Goal: Task Accomplishment & Management: Use online tool/utility

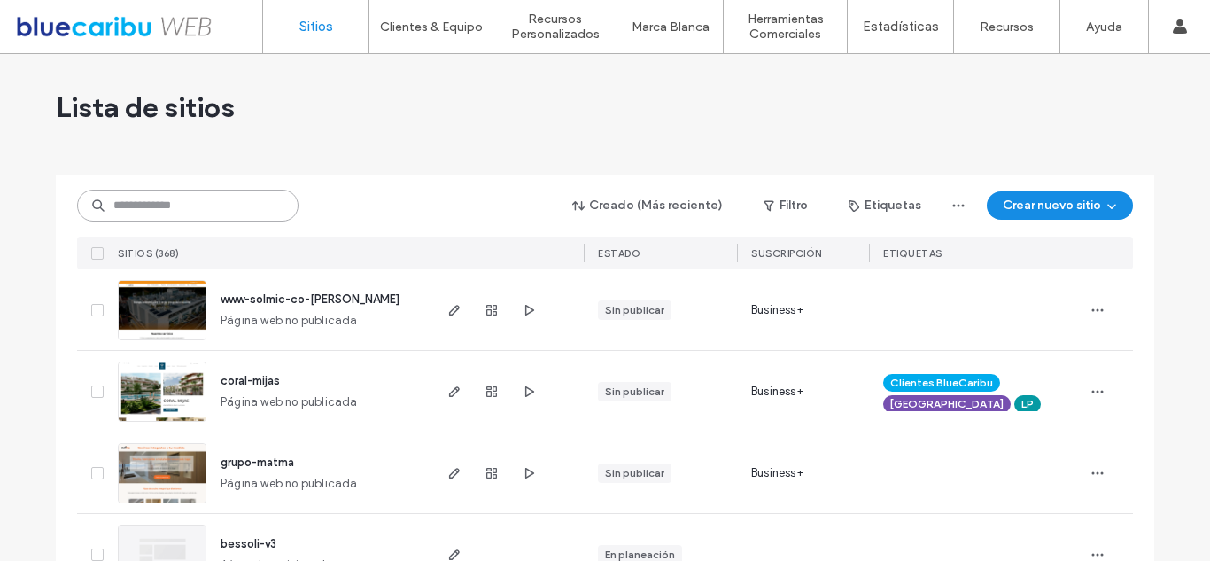
click at [144, 199] on input at bounding box center [187, 206] width 221 height 32
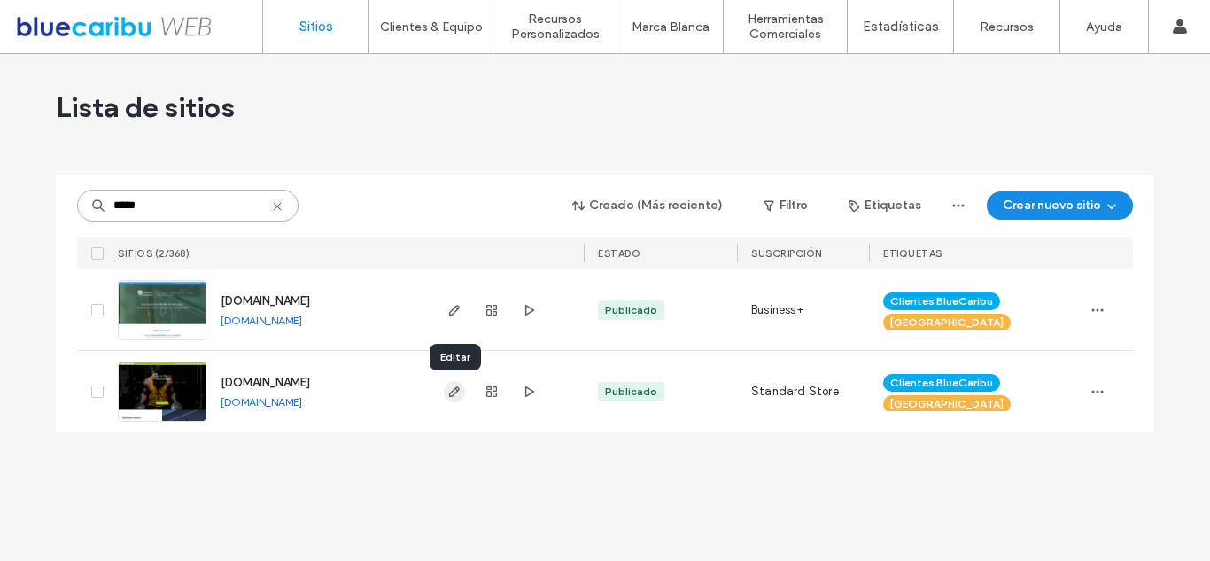
type input "*****"
click at [453, 395] on use "button" at bounding box center [454, 391] width 11 height 11
